Goal: Task Accomplishment & Management: Manage account settings

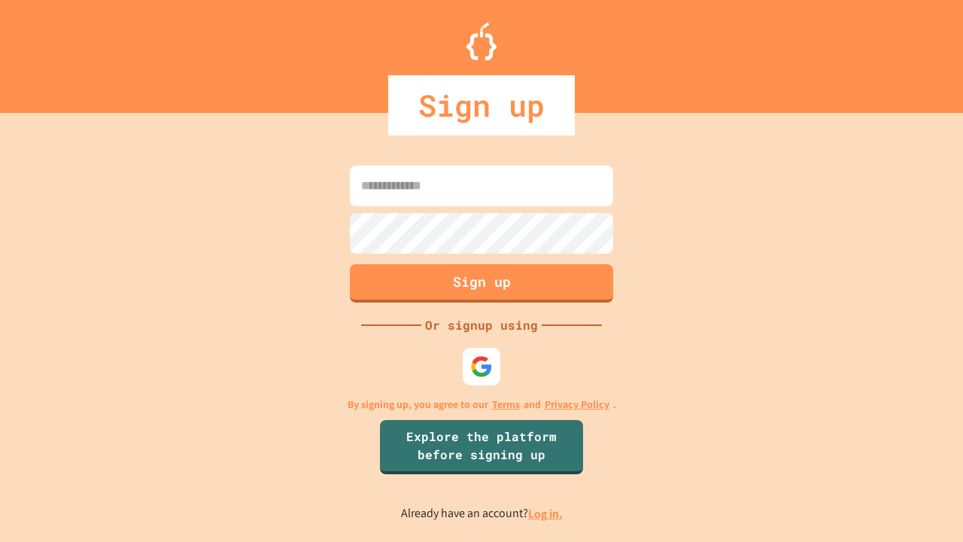
click at [546, 513] on link "Log in." at bounding box center [545, 513] width 35 height 16
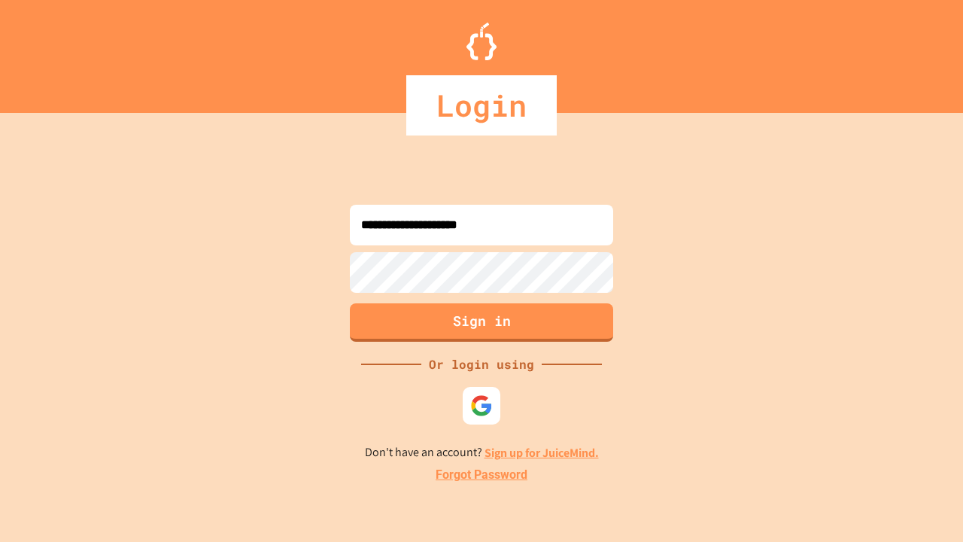
type input "**********"
